Goal: Task Accomplishment & Management: Complete application form

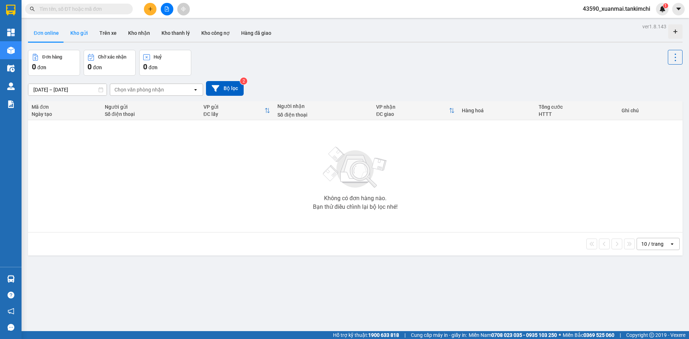
click at [79, 29] on button "Kho gửi" at bounding box center [79, 32] width 29 height 17
type input "[DATE] – [DATE]"
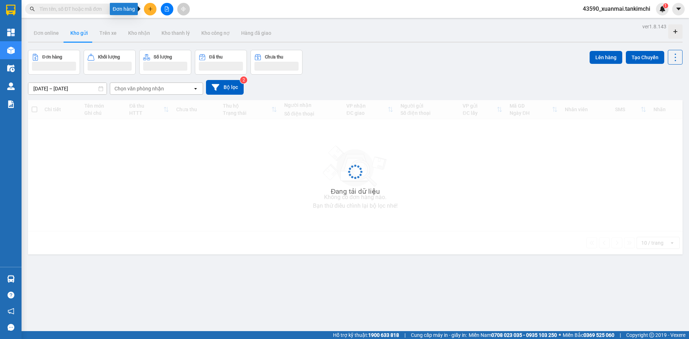
click at [148, 10] on icon "plus" at bounding box center [150, 8] width 5 height 5
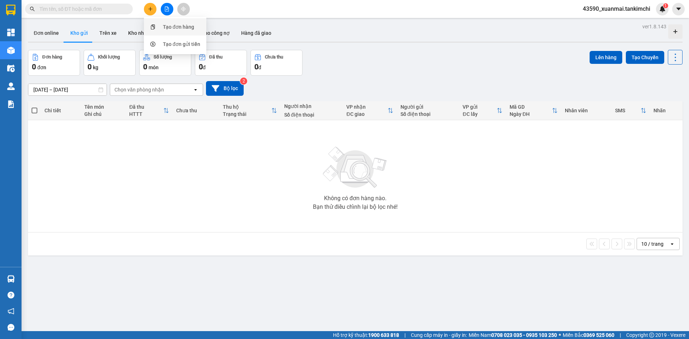
click at [176, 27] on div "Tạo đơn hàng" at bounding box center [178, 27] width 31 height 8
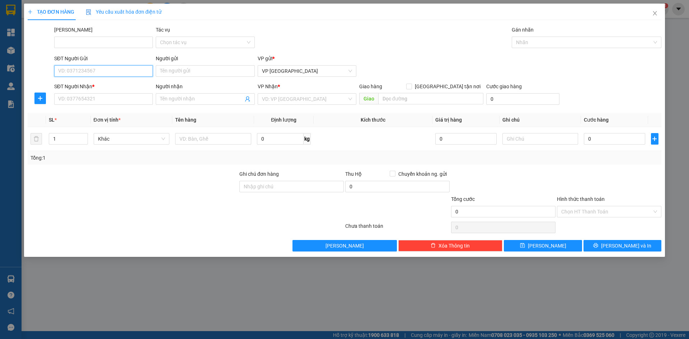
drag, startPoint x: 89, startPoint y: 73, endPoint x: 91, endPoint y: 69, distance: 4.7
click at [90, 70] on input "SĐT Người Gửi" at bounding box center [103, 70] width 99 height 11
click at [103, 89] on div "0971834888" at bounding box center [103, 85] width 99 height 11
type input "0971834888"
type input "0767456999"
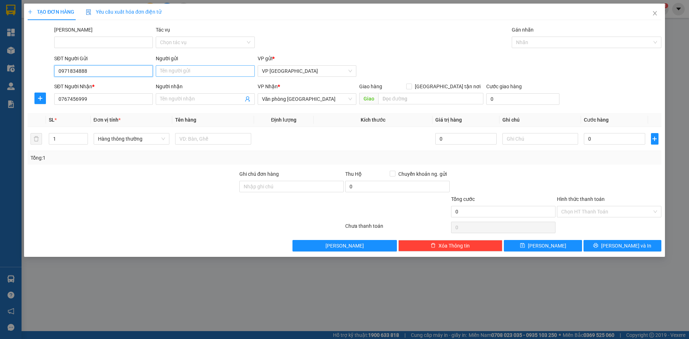
type input "0971834888"
click at [188, 73] on input "Người gửi" at bounding box center [205, 70] width 99 height 11
type input "[PERSON_NAME]"
click at [178, 93] on div "Người nhận" at bounding box center [205, 88] width 99 height 11
click at [176, 98] on input "Người nhận" at bounding box center [201, 99] width 83 height 8
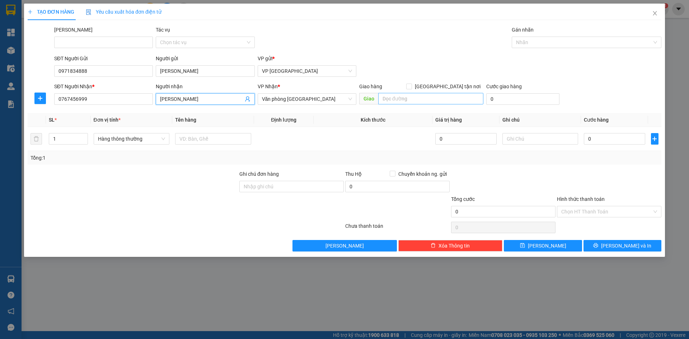
type input "[PERSON_NAME]"
click at [414, 102] on input "search" at bounding box center [430, 98] width 105 height 11
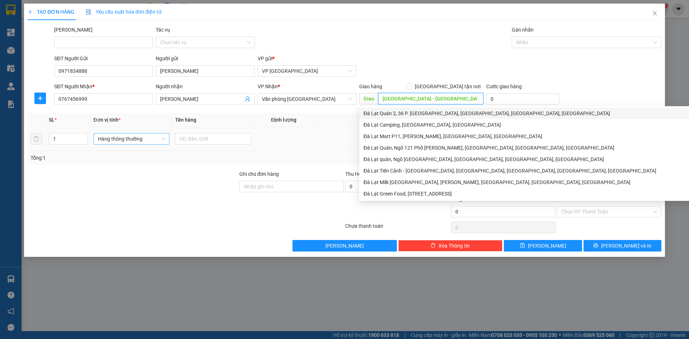
click at [130, 141] on span "Hàng thông thường" at bounding box center [131, 138] width 67 height 11
type input "[GEOGRAPHIC_DATA] - [GEOGRAPHIC_DATA]"
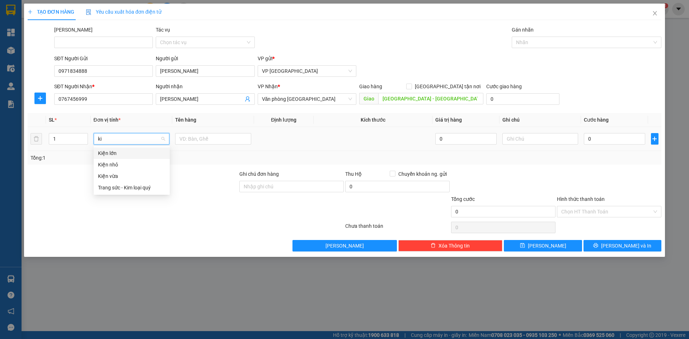
type input "kie"
click at [120, 180] on div "Kiện vừa" at bounding box center [132, 175] width 76 height 11
click at [188, 140] on input "text" at bounding box center [213, 138] width 76 height 11
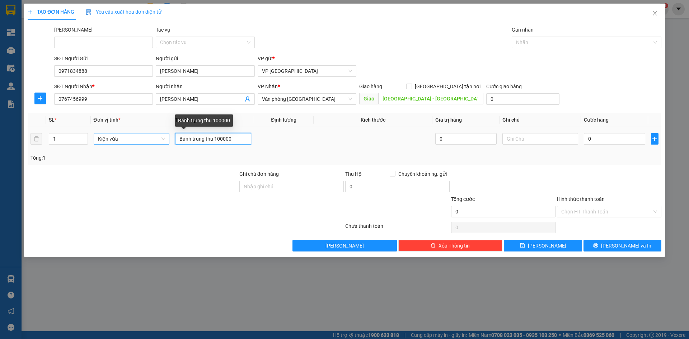
drag, startPoint x: 215, startPoint y: 139, endPoint x: 230, endPoint y: 139, distance: 14.7
click at [230, 139] on input "Bánh trung thu 100000" at bounding box center [213, 138] width 76 height 11
type input "Bánh trung thu"
click at [595, 140] on input "0" at bounding box center [614, 138] width 61 height 11
paste input "100.00"
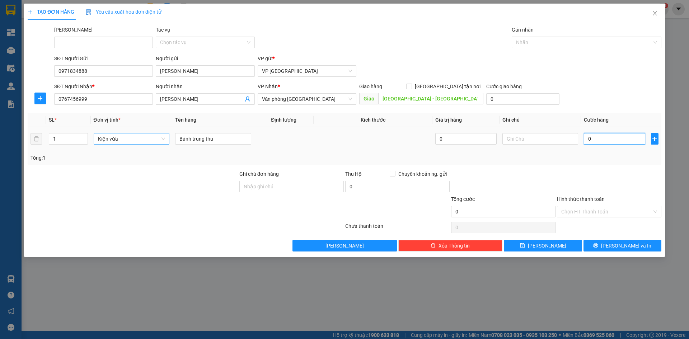
type input "100.000"
click at [606, 209] on input "Hình thức thanh toán" at bounding box center [606, 211] width 91 height 11
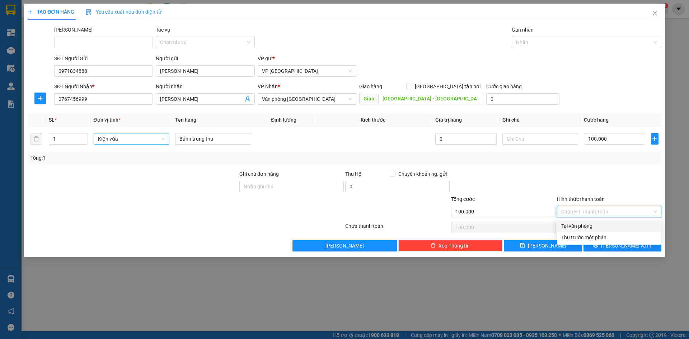
click at [576, 226] on div "Tại văn phòng" at bounding box center [609, 226] width 96 height 8
type input "0"
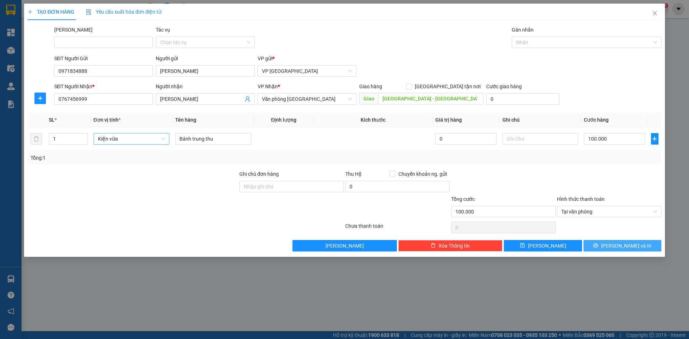
click at [625, 248] on span "[PERSON_NAME] và In" at bounding box center [626, 246] width 50 height 8
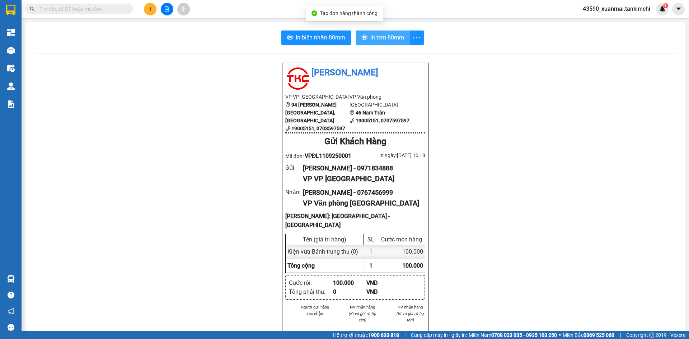
click at [395, 37] on span "In tem 80mm" at bounding box center [387, 37] width 34 height 9
